Goal: Book appointment/travel/reservation

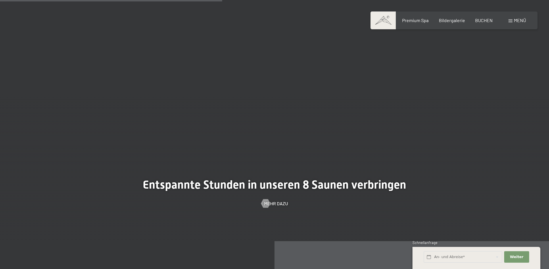
scroll to position [1867, 0]
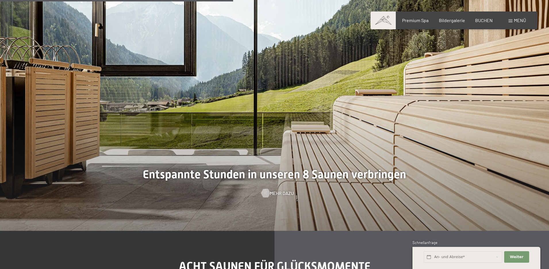
click at [276, 190] on span "Mehr dazu" at bounding box center [282, 193] width 24 height 6
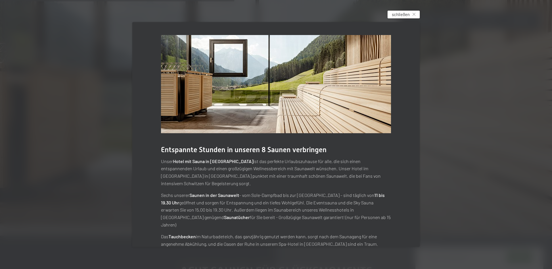
click at [393, 17] on span "schließen" at bounding box center [401, 14] width 18 height 6
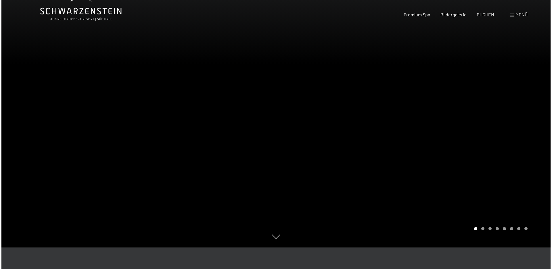
scroll to position [0, 0]
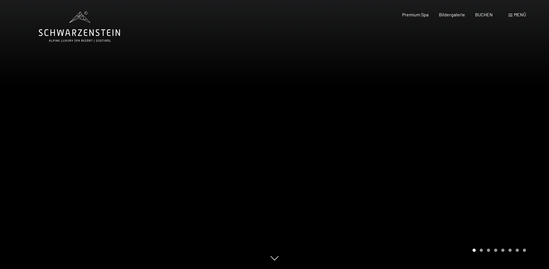
click at [508, 14] on div "Menü" at bounding box center [517, 14] width 18 height 6
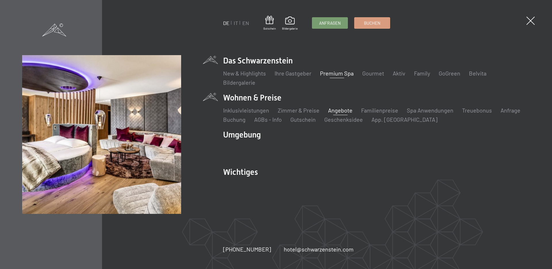
click at [344, 111] on link "Angebote" at bounding box center [340, 110] width 24 height 7
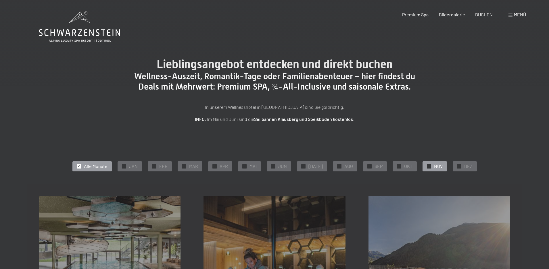
click at [428, 168] on div "✓ NOV" at bounding box center [434, 166] width 24 height 10
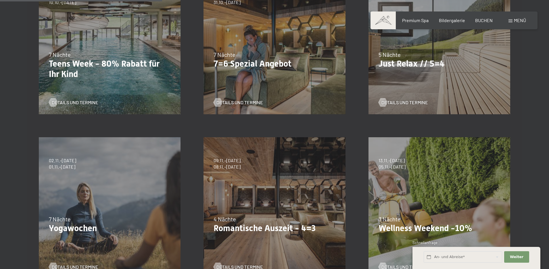
scroll to position [230, 0]
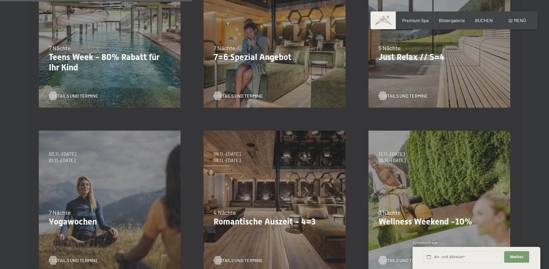
click at [255, 66] on div "05.10.–26.10.2025 01.11.–21.12.2025 10.01.–01.02.2026 07.03.–29.03.2026 16.05.–…" at bounding box center [274, 37] width 165 height 165
click at [238, 97] on span "Details und Termine" at bounding box center [245, 96] width 47 height 6
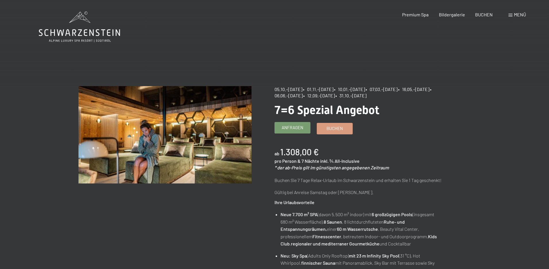
click at [287, 128] on span "Anfragen" at bounding box center [293, 128] width 22 height 6
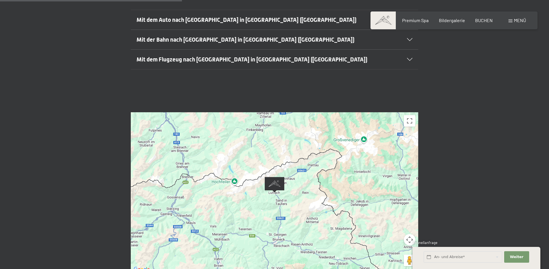
scroll to position [144, 0]
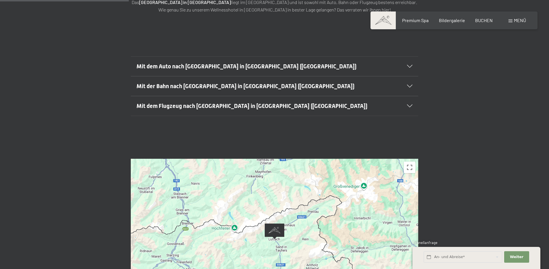
click at [378, 62] on h2 "Mit dem Auto nach Luttach in Südtirol (Italien)" at bounding box center [260, 66] width 248 height 8
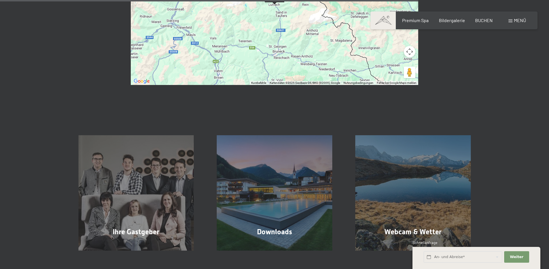
scroll to position [751, 0]
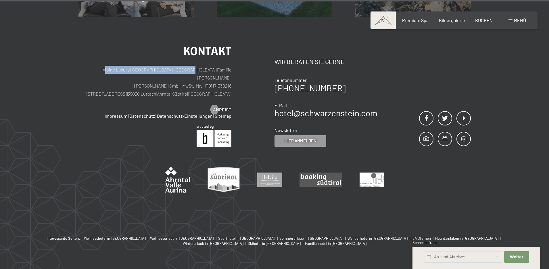
drag, startPoint x: 99, startPoint y: 56, endPoint x: 187, endPoint y: 55, distance: 88.2
click at [187, 66] on p "Alpine Luxury SPA Resort SCHWARZENSTEIN | Familie Zimmerhofer Otmar Zimmerhofer…" at bounding box center [154, 82] width 153 height 32
copy p "Alpine Luxury [GEOGRAPHIC_DATA] [GEOGRAPHIC_DATA]"
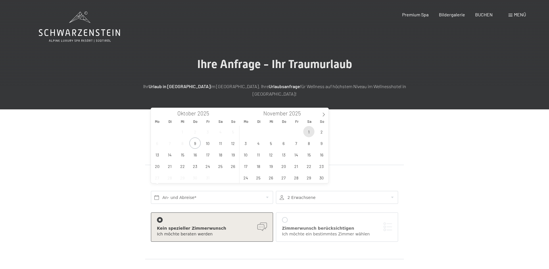
click at [307, 131] on span "1" at bounding box center [308, 131] width 11 height 11
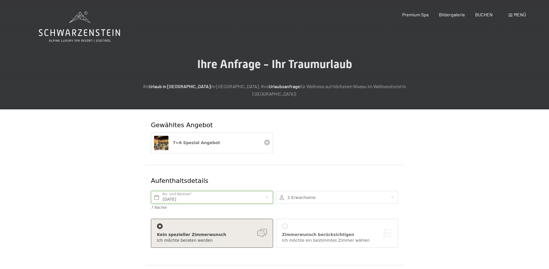
type input "Sa. 01.11.2025 - Sa. 08.11.2025"
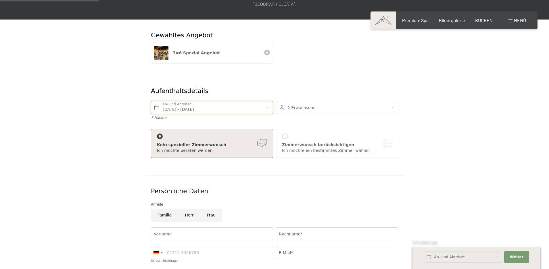
scroll to position [172, 0]
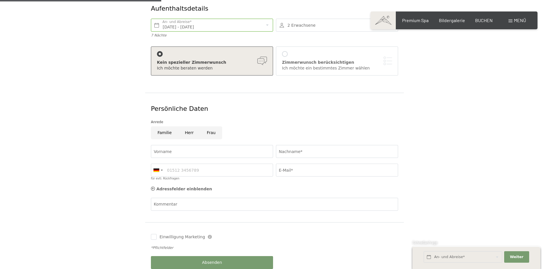
click at [210, 128] on input "Frau" at bounding box center [211, 132] width 22 height 13
radio input "true"
click at [199, 145] on input "Vorname" at bounding box center [212, 151] width 122 height 13
type input "Kathrin"
type input "Künzler"
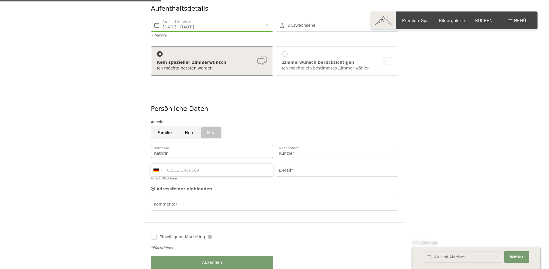
click at [212, 165] on input "für evtl. Rückfragen" at bounding box center [212, 170] width 122 height 13
click at [157, 169] on div at bounding box center [156, 170] width 6 height 3
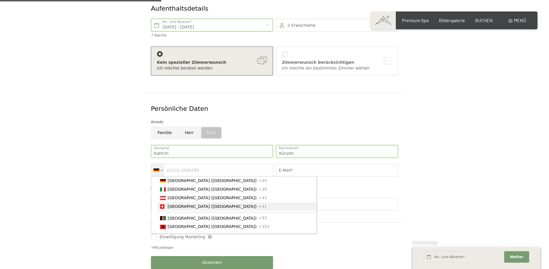
click at [167, 203] on li "Switzerland (Schweiz) +41" at bounding box center [236, 207] width 159 height 9
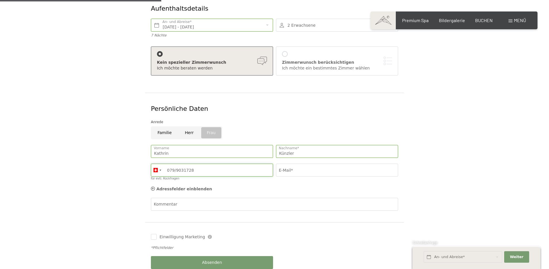
type input "079/9031728"
click at [289, 164] on input "E-Mail*" at bounding box center [337, 170] width 122 height 13
type input "kathrinkuenzler@bluewin.ch"
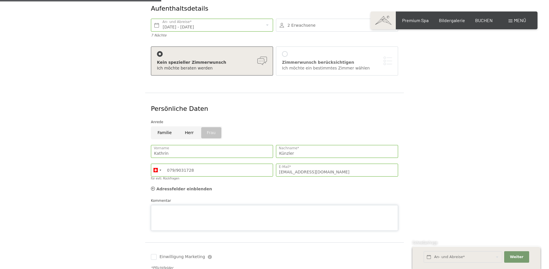
click at [211, 205] on textarea "Kommentar" at bounding box center [274, 218] width 247 height 26
click at [272, 208] on textarea "Sehr geehrte Damen und Herren Mein Mann und Ich sind auf der Suche nach einem W…" at bounding box center [274, 218] width 247 height 26
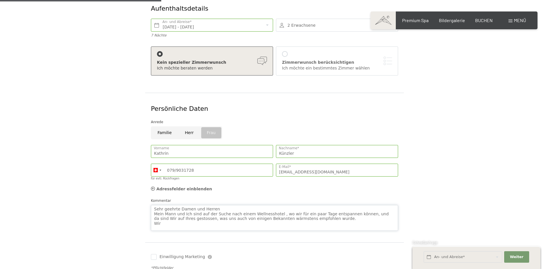
click at [178, 217] on textarea "Sehr geehrte Damen und Herren Mein Mann und Ich sind auf der Suche nach einem W…" at bounding box center [274, 218] width 247 height 26
click at [162, 216] on textarea "Sehr geehrte Damen und Herren Mein Mann und Ich sind auf der Suche nach einem W…" at bounding box center [274, 218] width 247 height 26
click at [163, 217] on textarea "Sehr geehrte Damen und Herren Mein Mann und Ich sind auf der Suche nach einem W…" at bounding box center [274, 218] width 247 height 26
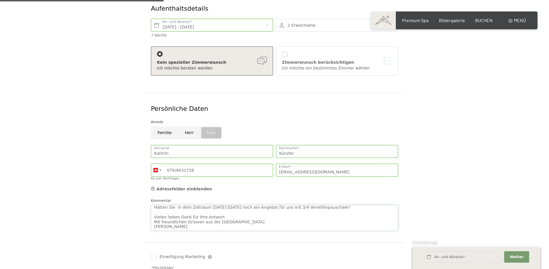
scroll to position [259, 0]
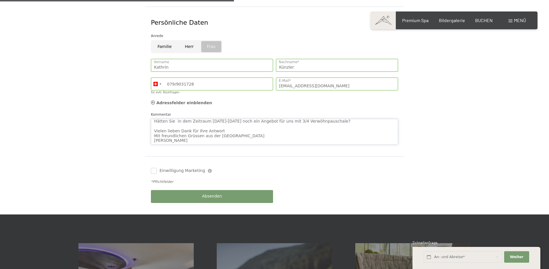
type textarea "Sehr geehrte Damen und Herren Mein Mann und Ich sind auf der Suche nach einem W…"
click at [154, 168] on input "Einwilligung Marketing" at bounding box center [154, 171] width 6 height 6
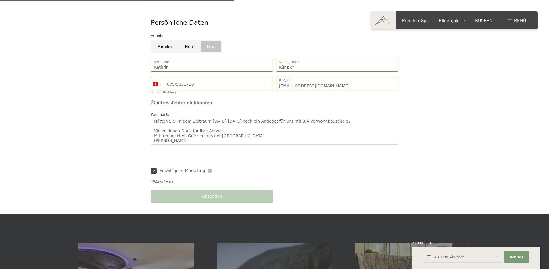
checkbox input "true"
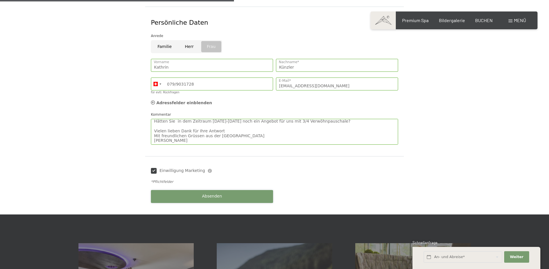
click at [240, 190] on button "Absenden" at bounding box center [212, 196] width 122 height 13
